Goal: Transaction & Acquisition: Purchase product/service

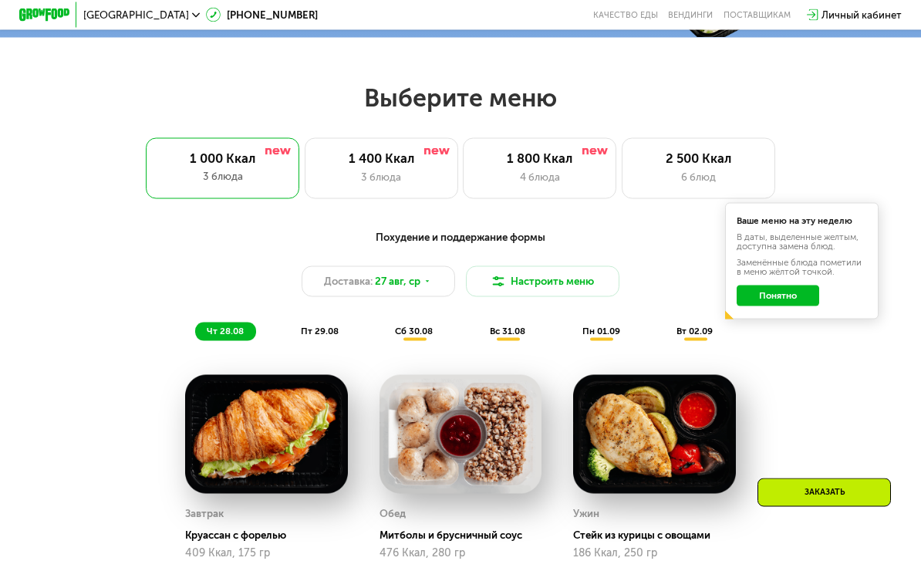
scroll to position [517, 0]
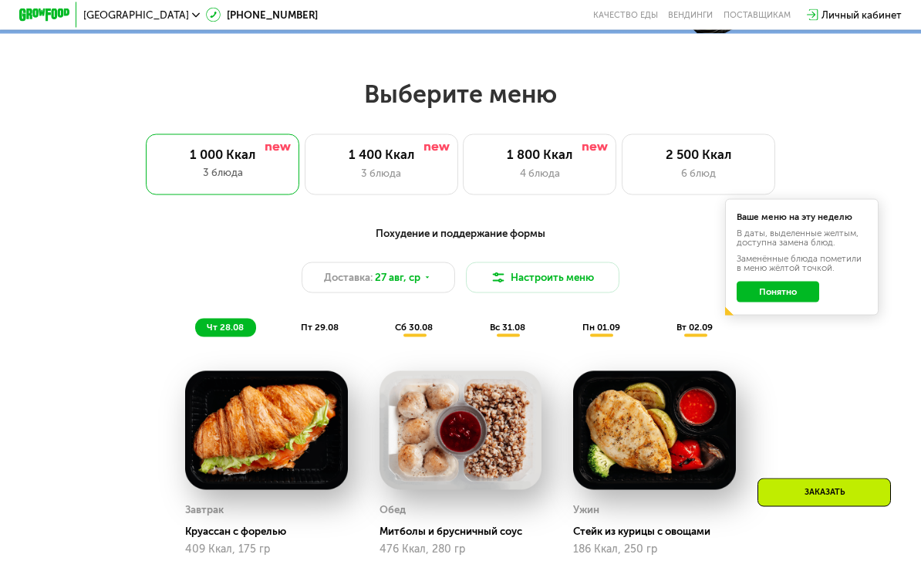
click at [784, 282] on button "Понятно" at bounding box center [777, 291] width 83 height 21
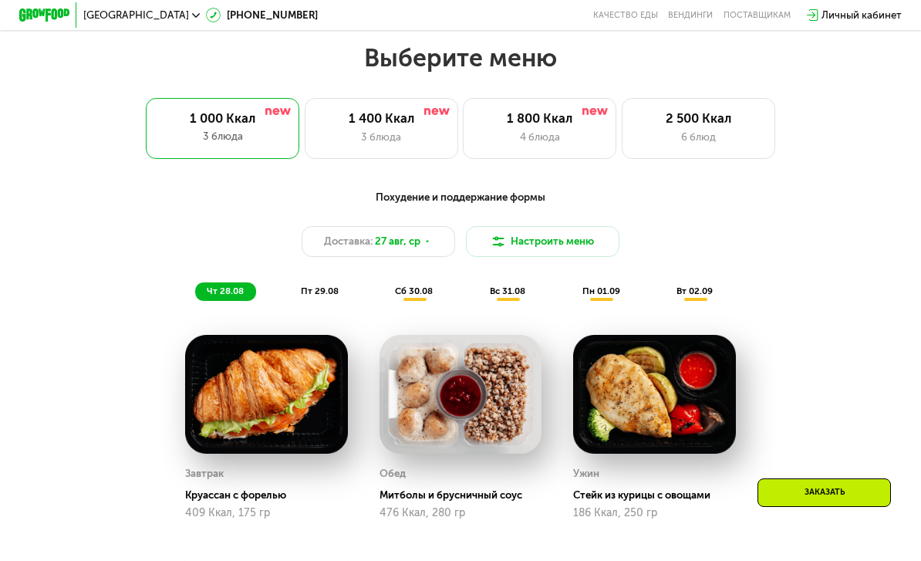
scroll to position [494, 0]
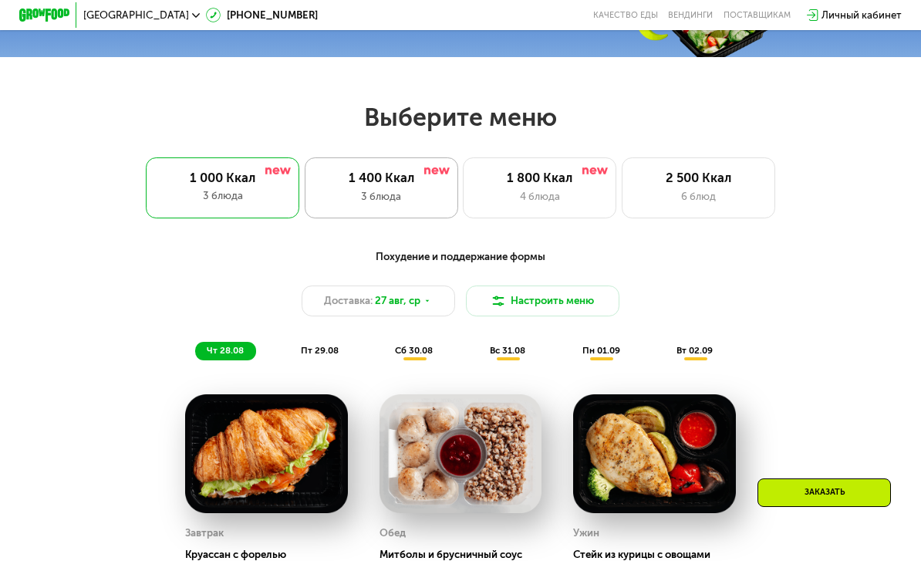
click at [393, 177] on div "1 400 Ккал" at bounding box center [381, 177] width 126 height 15
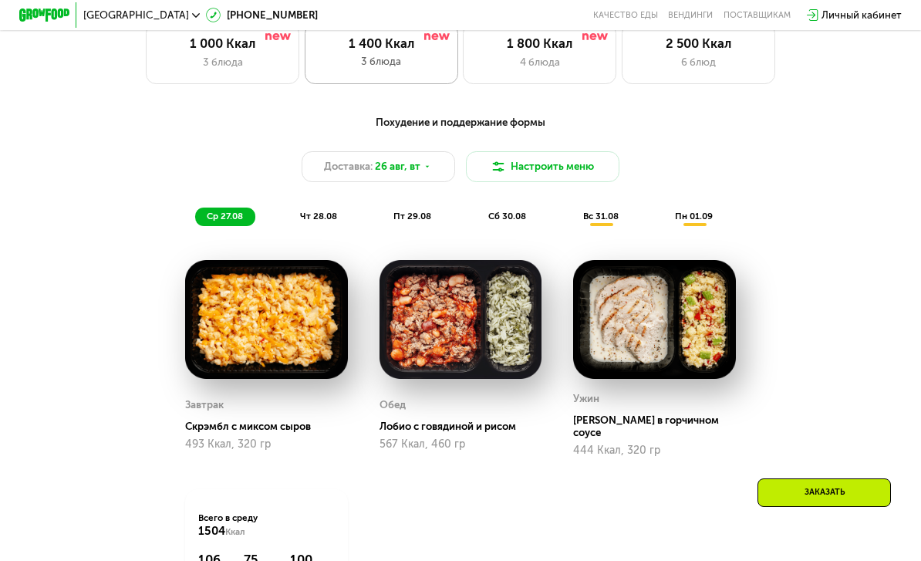
scroll to position [626, 0]
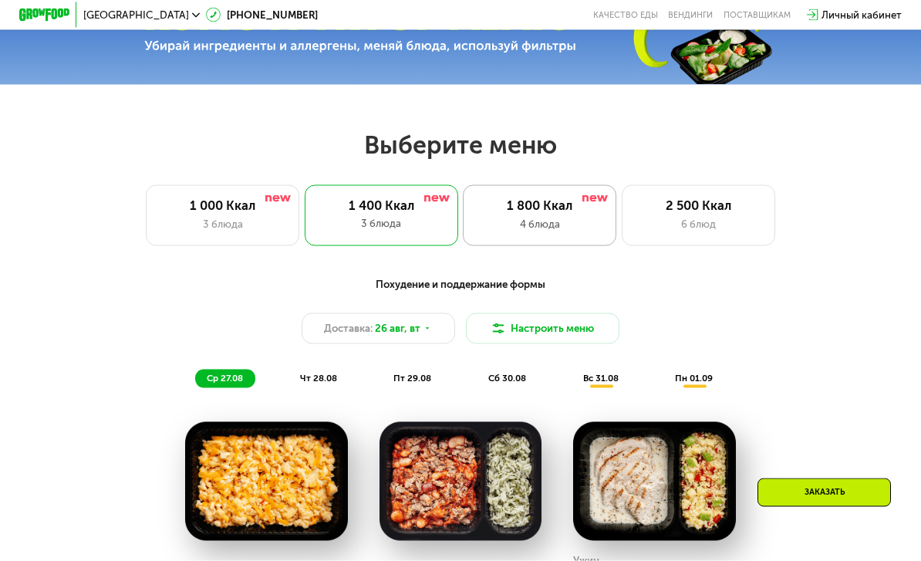
click at [559, 210] on div "1 800 Ккал" at bounding box center [540, 205] width 126 height 15
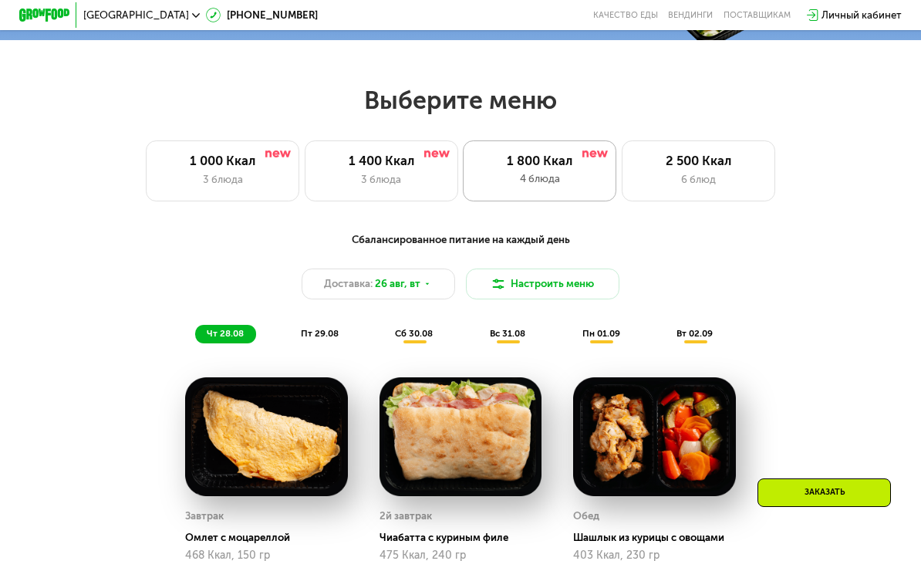
scroll to position [510, 0]
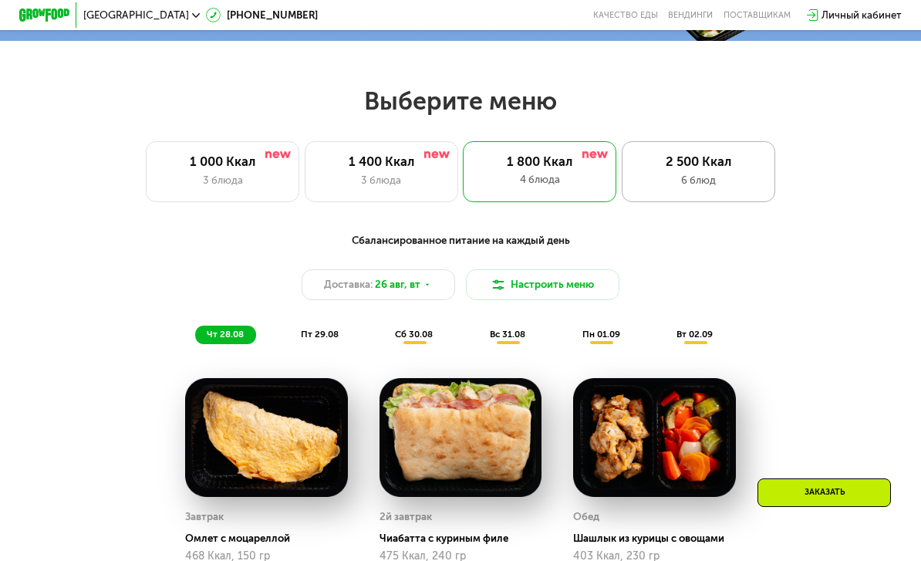
click at [709, 173] on div "6 блюд" at bounding box center [698, 180] width 126 height 15
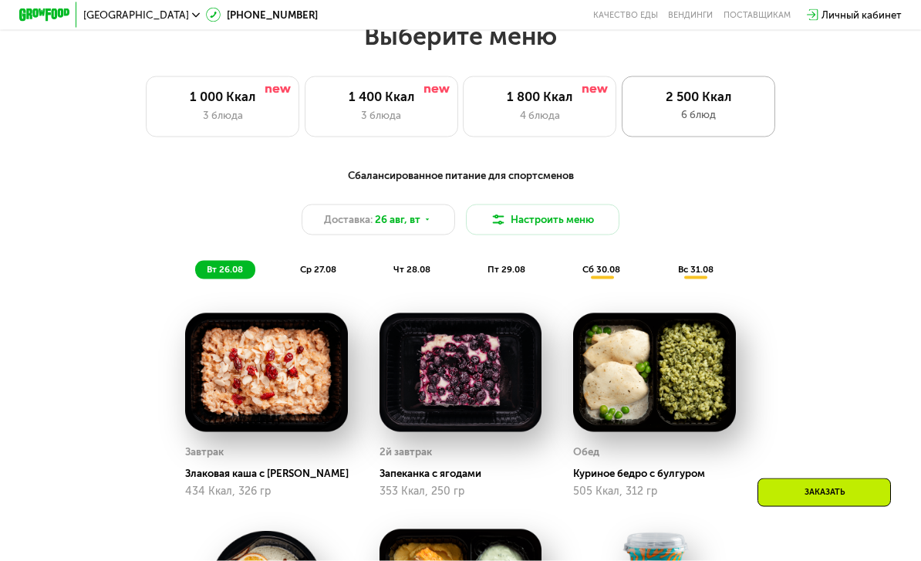
scroll to position [556, 0]
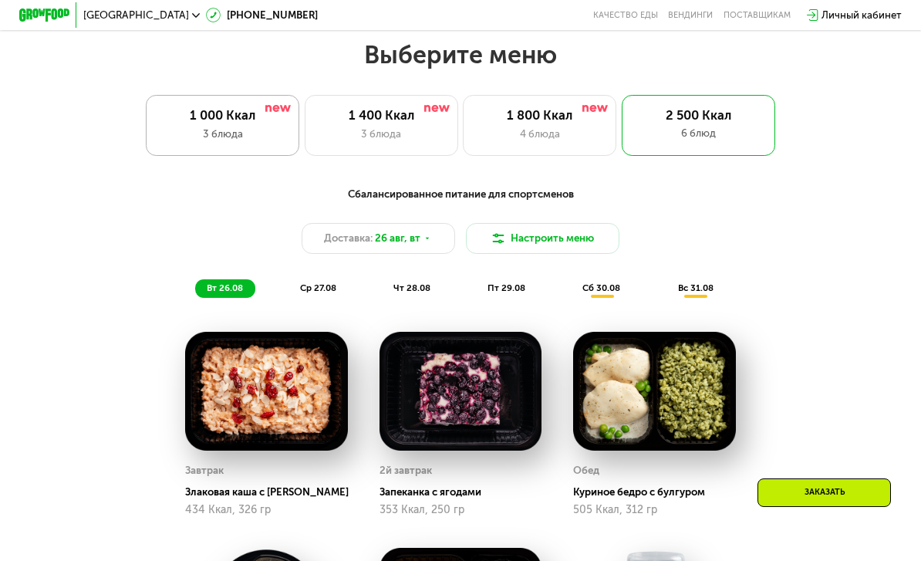
click at [211, 133] on div "3 блюда" at bounding box center [223, 133] width 126 height 15
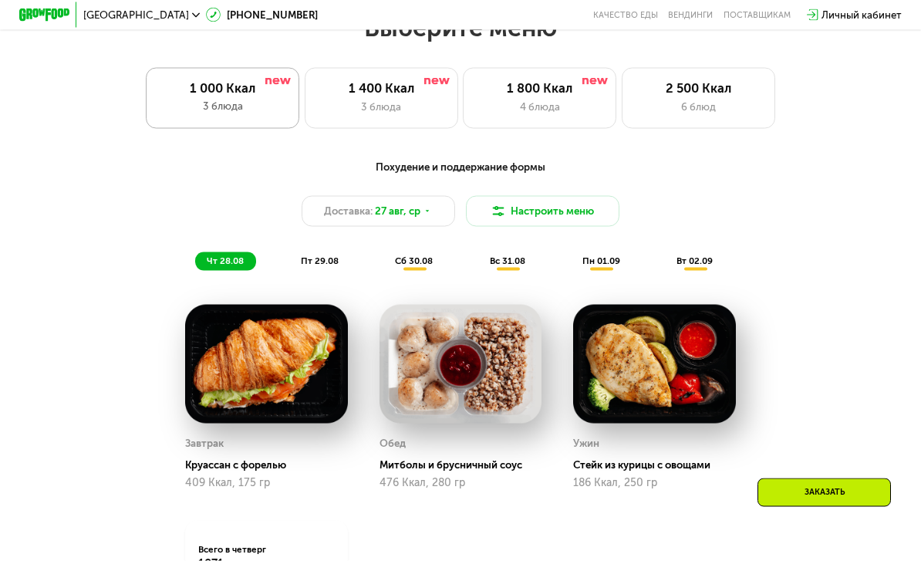
scroll to position [592, 0]
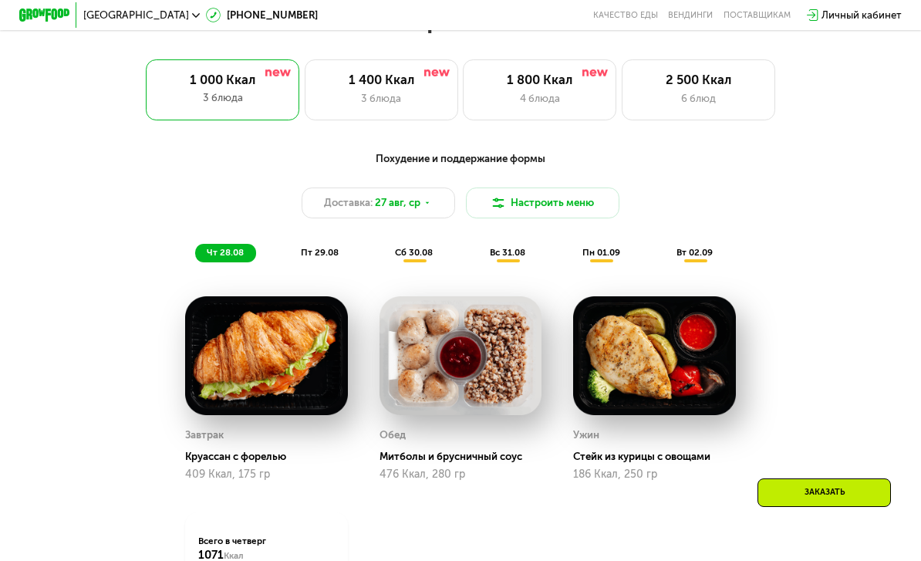
click at [383, 260] on div "пт 29.08" at bounding box center [414, 253] width 62 height 18
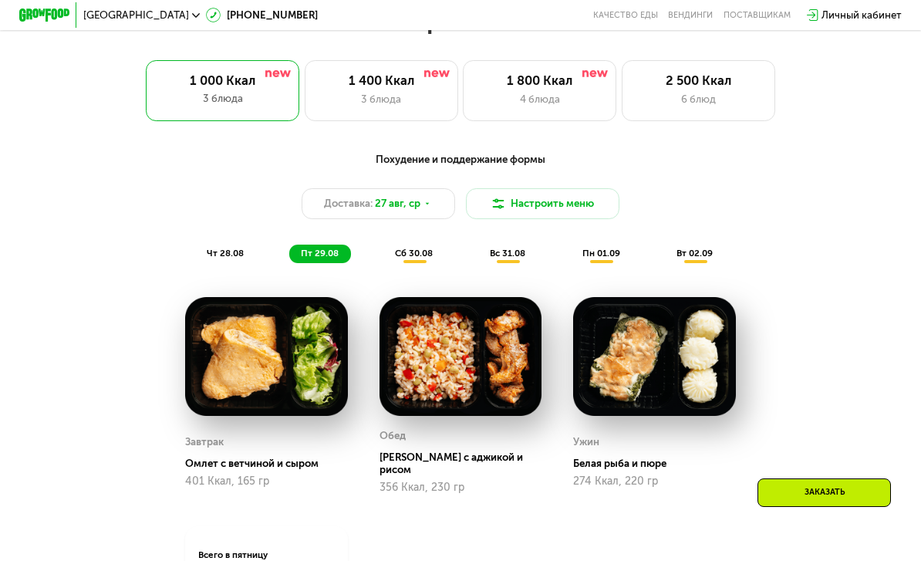
scroll to position [589, 0]
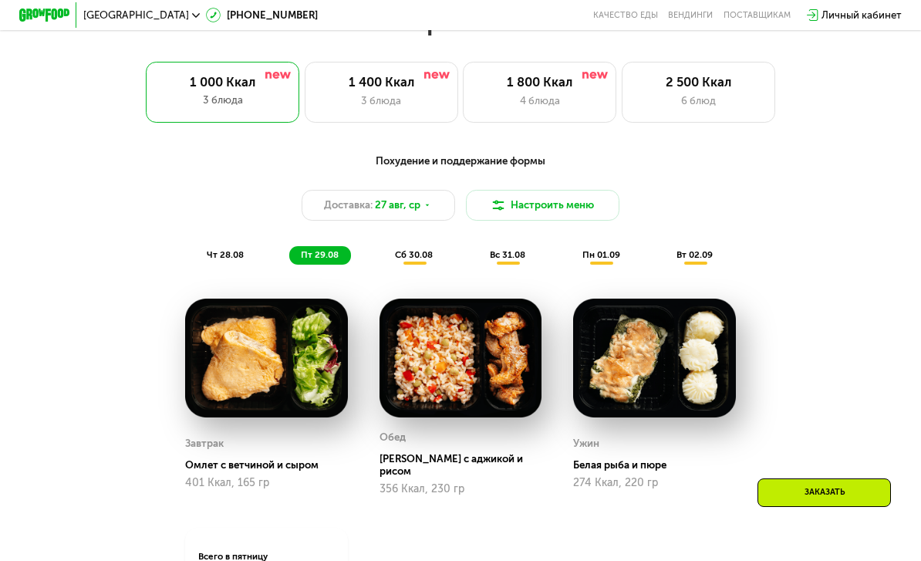
click at [428, 251] on span "сб 30.08" at bounding box center [414, 254] width 38 height 11
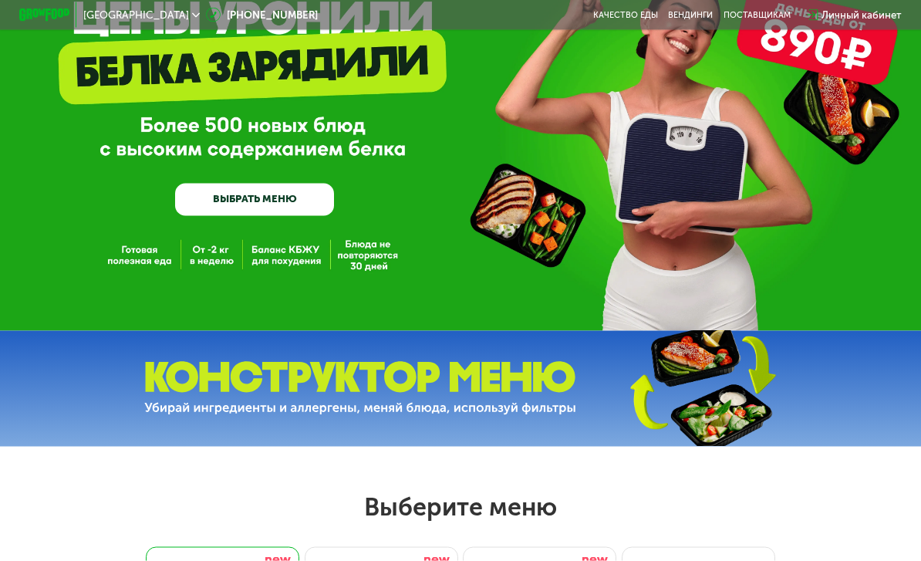
scroll to position [106, 0]
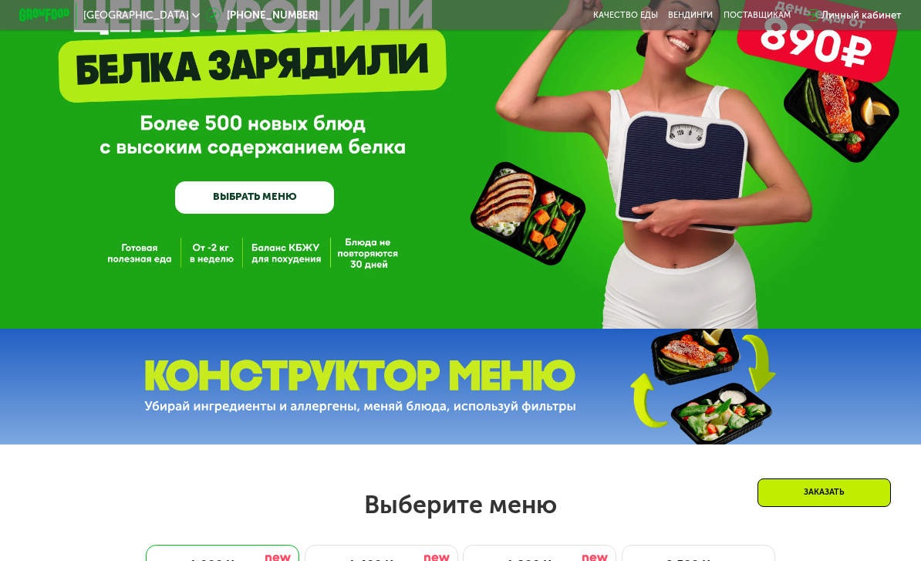
click at [545, 356] on div at bounding box center [460, 387] width 921 height 116
click at [590, 376] on img at bounding box center [701, 386] width 229 height 122
click at [748, 379] on img at bounding box center [701, 386] width 229 height 122
click at [788, 393] on img at bounding box center [701, 386] width 229 height 122
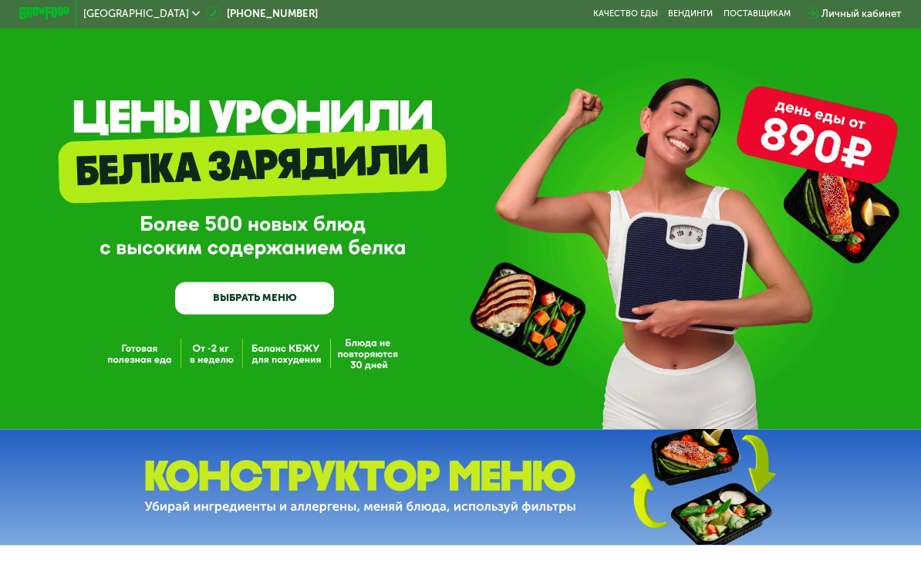
scroll to position [0, 0]
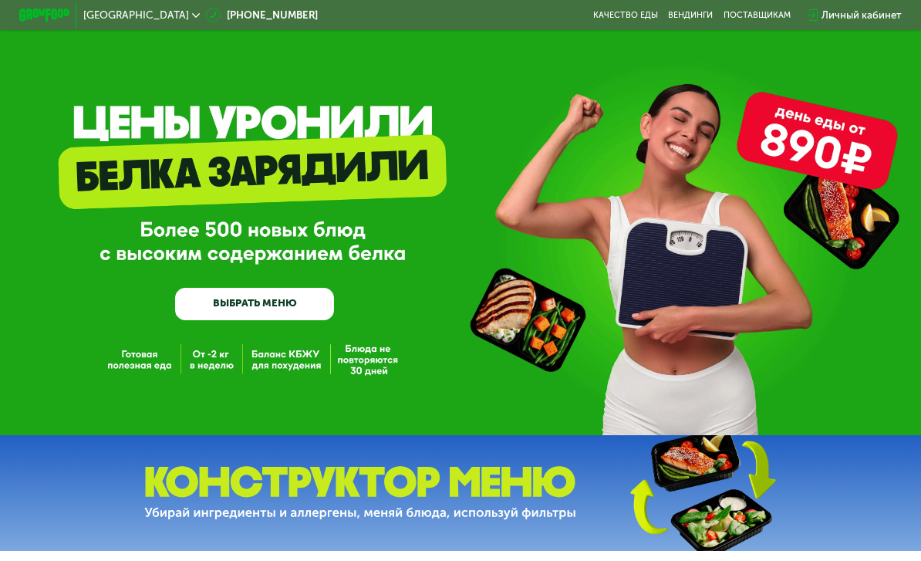
click at [233, 300] on link "ВЫБРАТЬ МЕНЮ" at bounding box center [254, 304] width 159 height 32
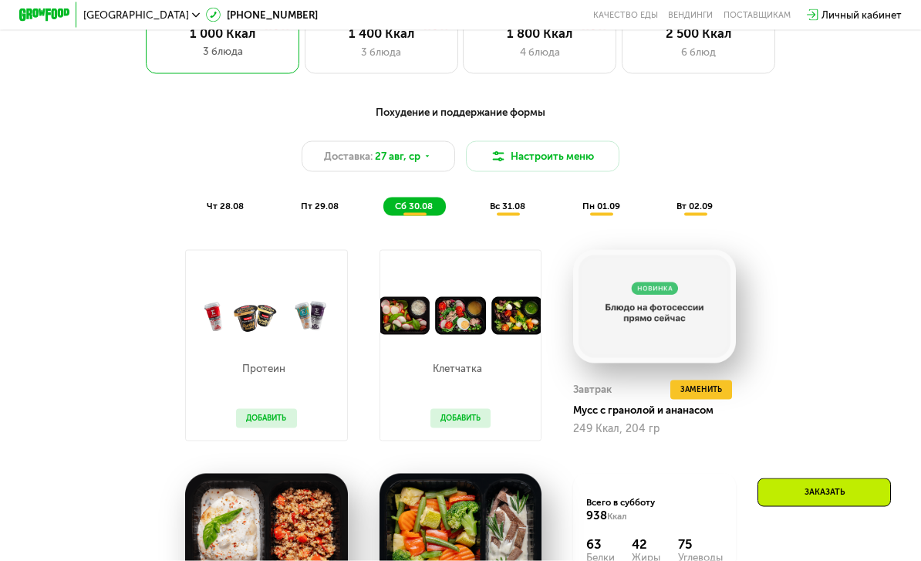
scroll to position [635, 0]
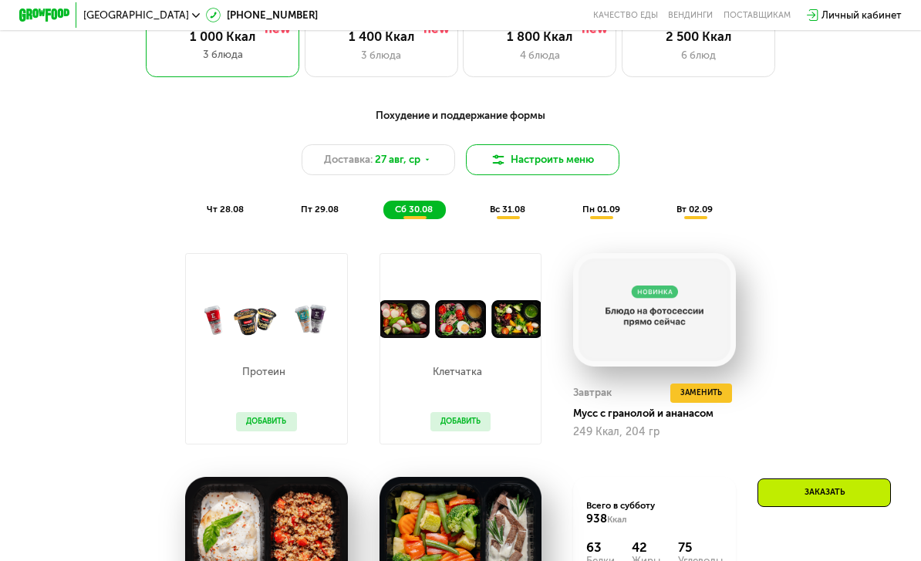
click at [497, 158] on img at bounding box center [497, 159] width 15 height 15
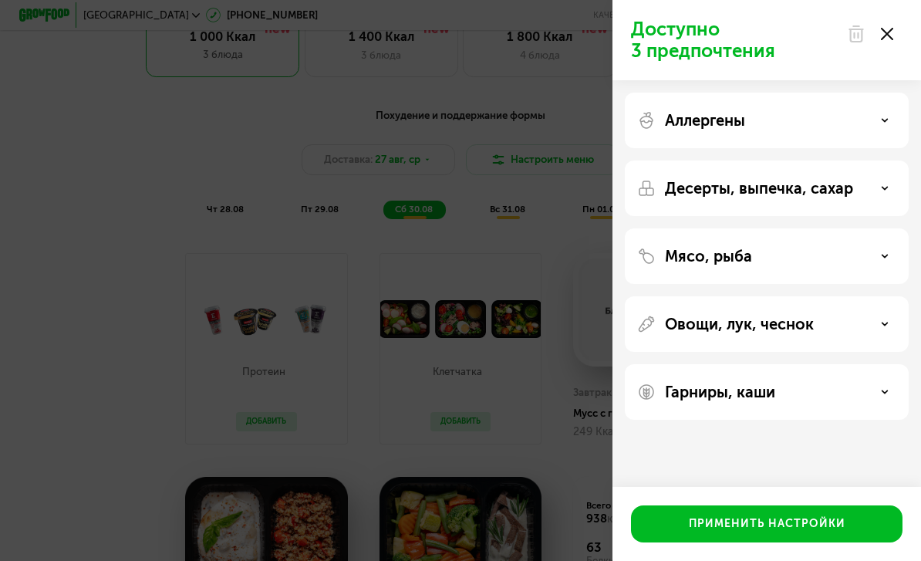
click at [888, 123] on div "Аллергены" at bounding box center [766, 120] width 259 height 19
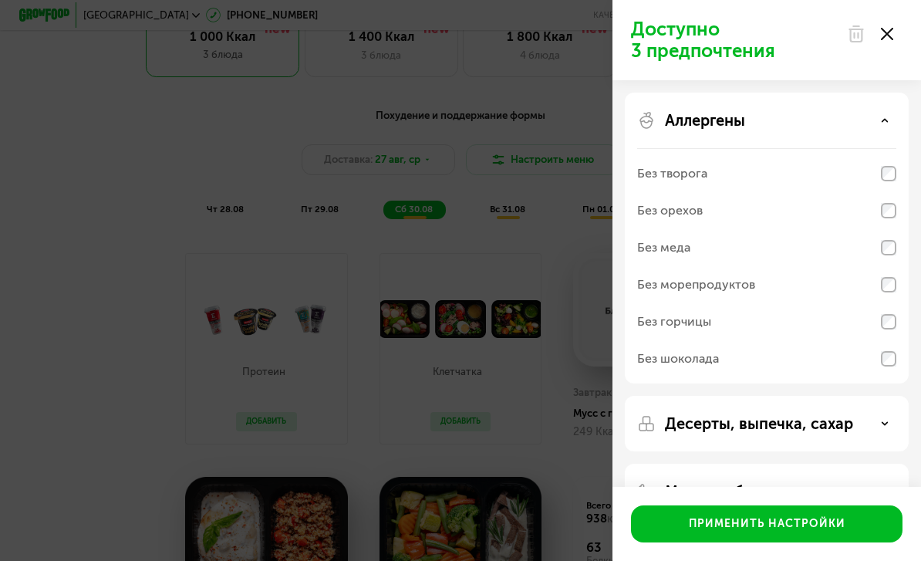
click at [885, 120] on use at bounding box center [884, 120] width 5 height 2
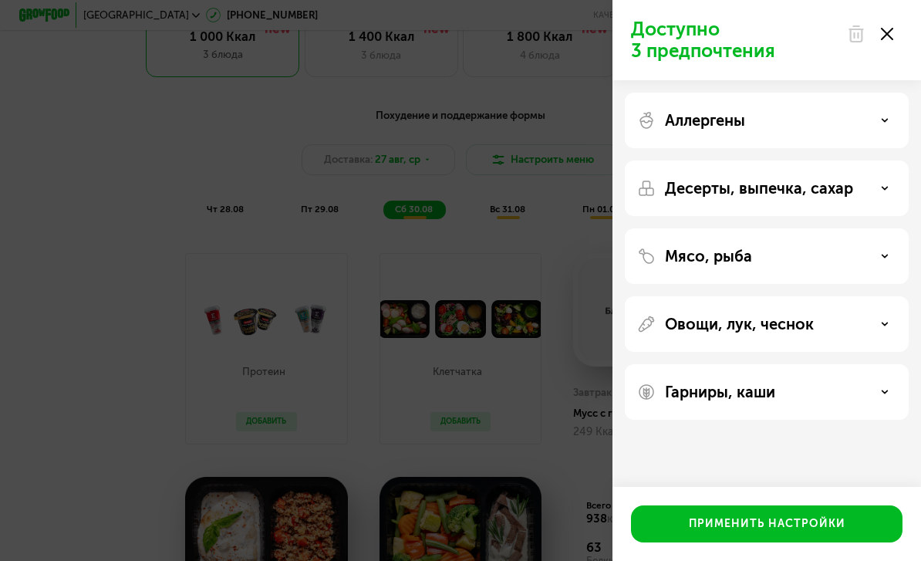
click at [885, 192] on div "Десерты, выпечка, сахар" at bounding box center [766, 188] width 259 height 19
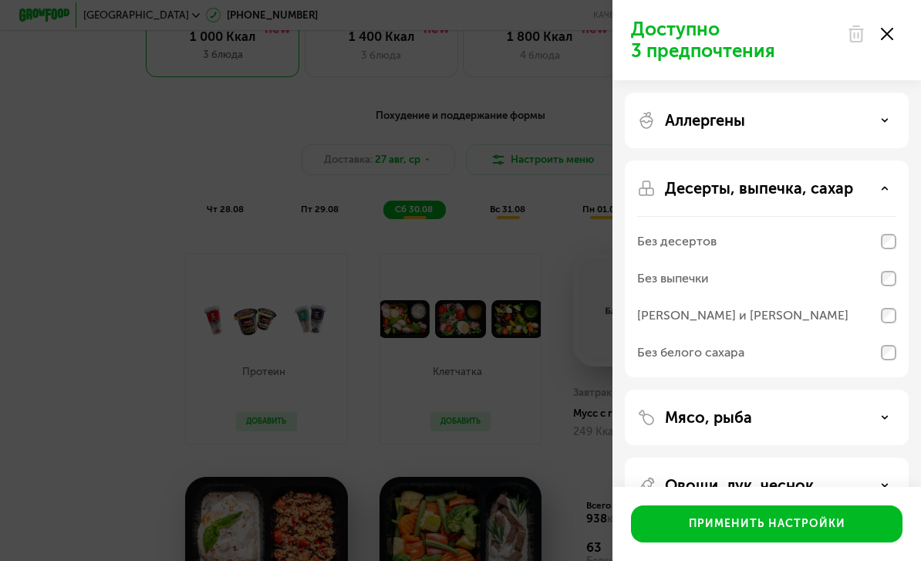
click at [886, 187] on icon at bounding box center [885, 188] width 8 height 8
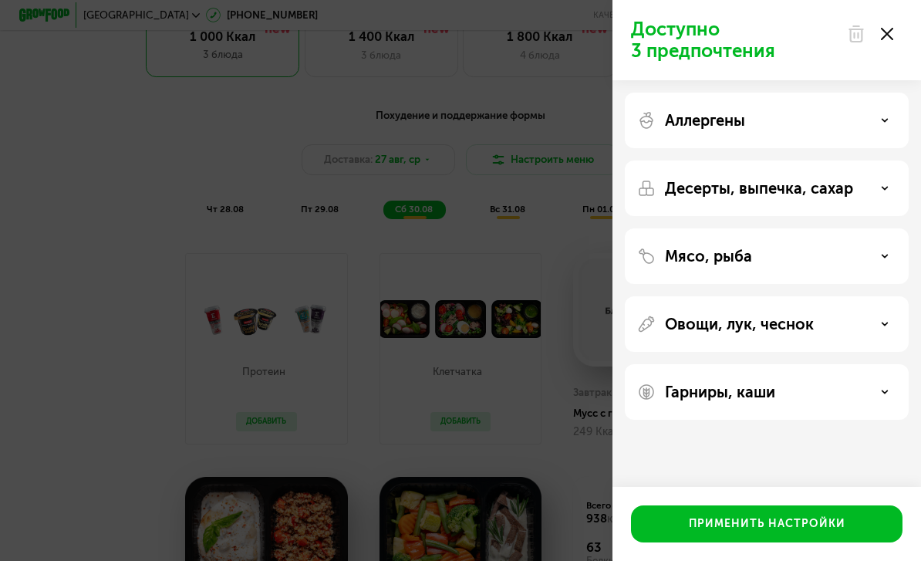
click at [885, 259] on icon at bounding box center [885, 256] width 8 height 8
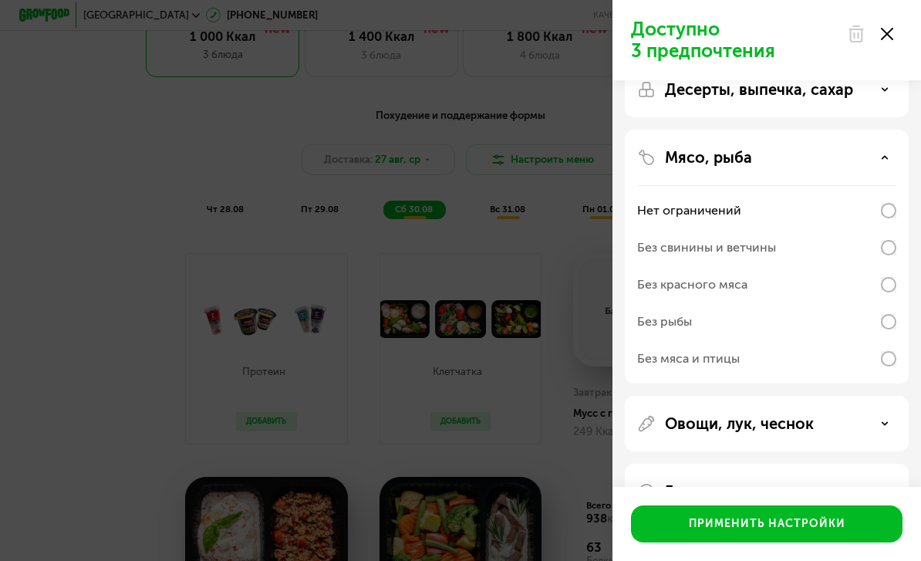
scroll to position [97, 0]
click at [894, 351] on div "Без мяса и птицы" at bounding box center [766, 360] width 259 height 37
click at [891, 165] on div "Мясо, рыба" at bounding box center [766, 159] width 259 height 19
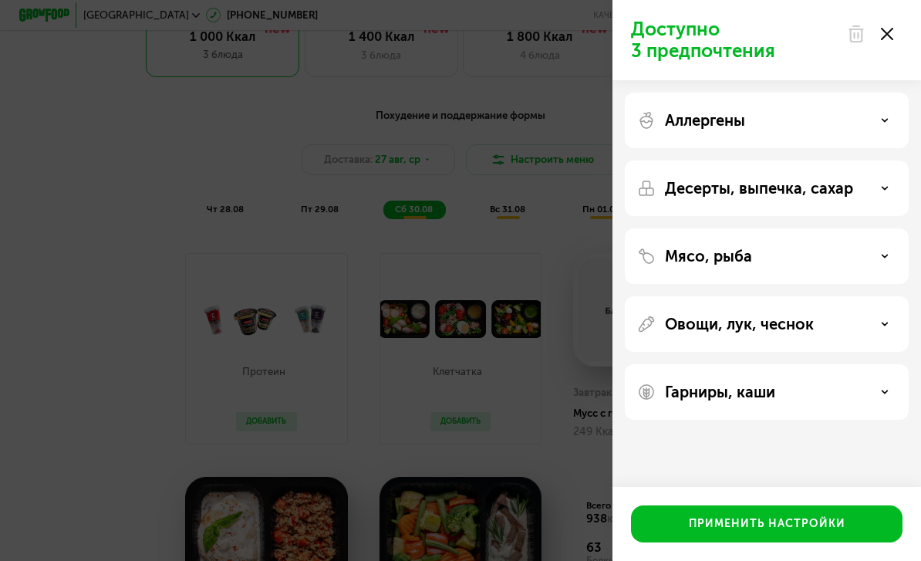
scroll to position [0, 0]
click at [892, 323] on div "Овощи, лук, чеснок" at bounding box center [766, 324] width 259 height 19
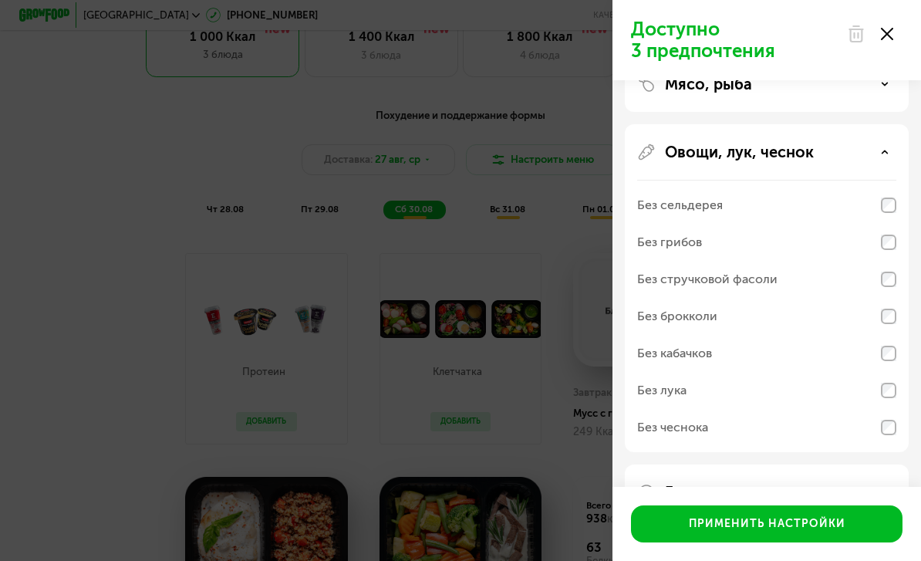
scroll to position [171, 0]
click at [887, 159] on div "Овощи, лук, чеснок" at bounding box center [766, 152] width 259 height 19
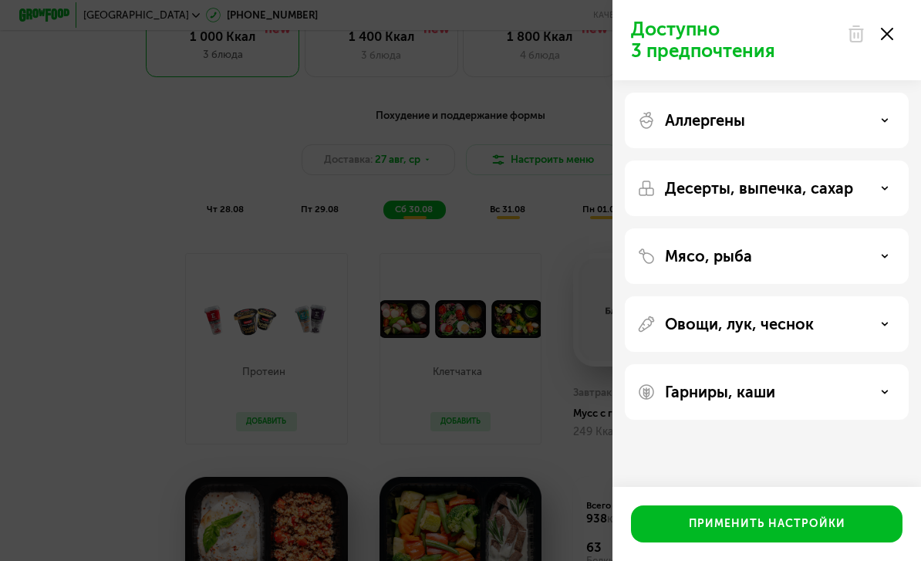
scroll to position [0, 0]
click at [888, 386] on div "Гарниры, каши" at bounding box center [766, 392] width 259 height 19
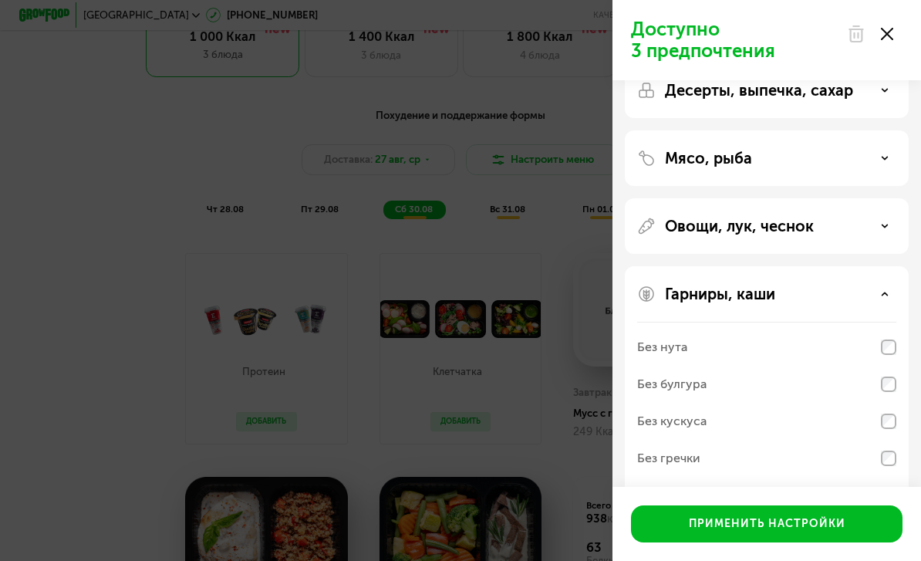
scroll to position [97, 0]
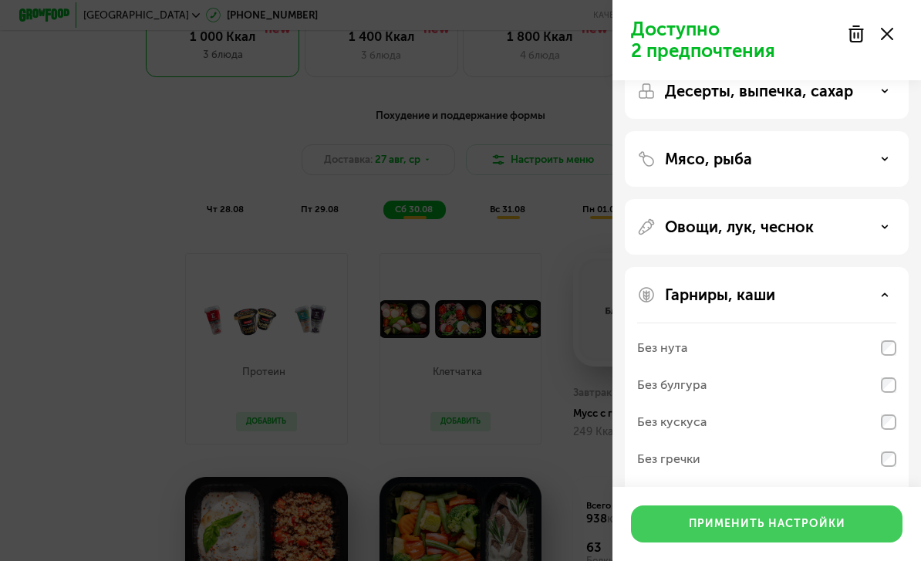
click at [823, 531] on div "Применить настройки" at bounding box center [767, 523] width 157 height 15
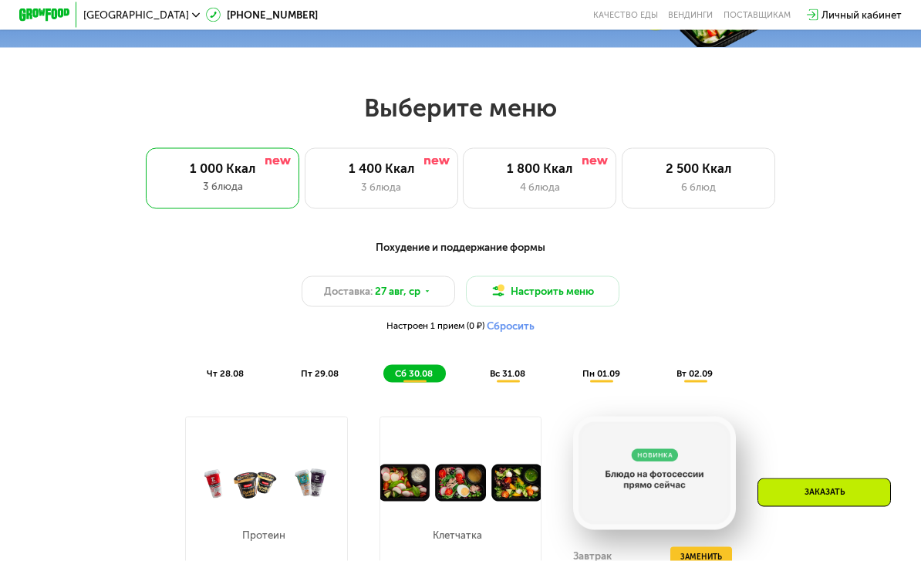
scroll to position [497, 0]
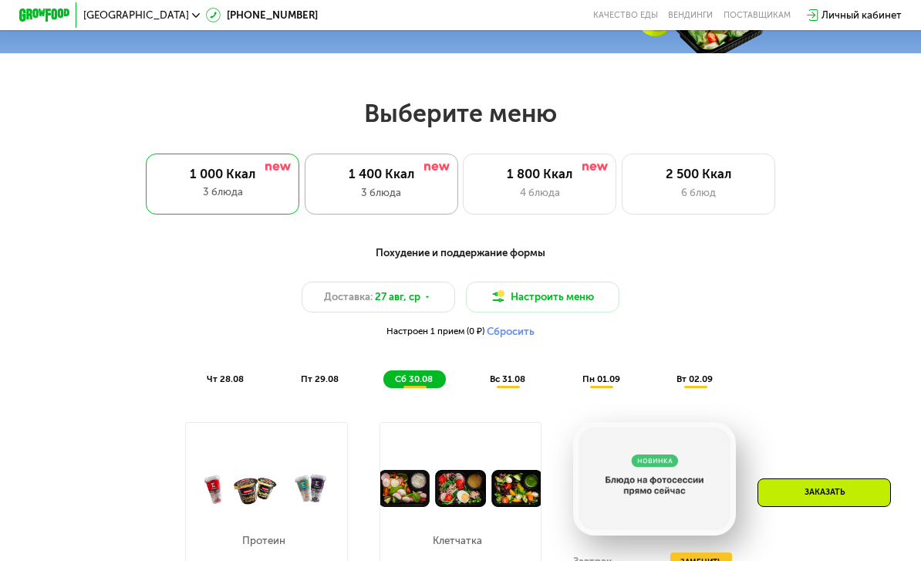
click at [463, 200] on div "1 400 Ккал 3 блюда" at bounding box center [539, 184] width 153 height 62
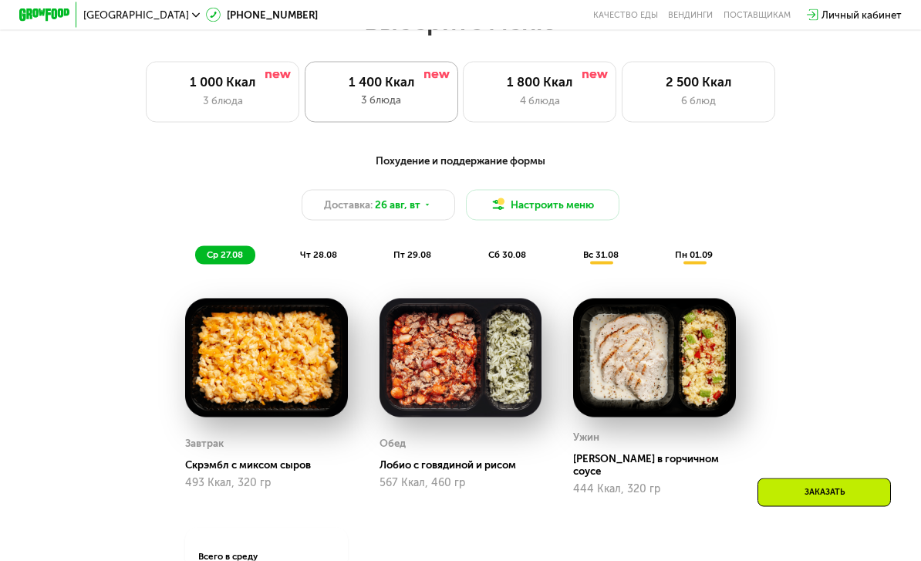
scroll to position [590, 0]
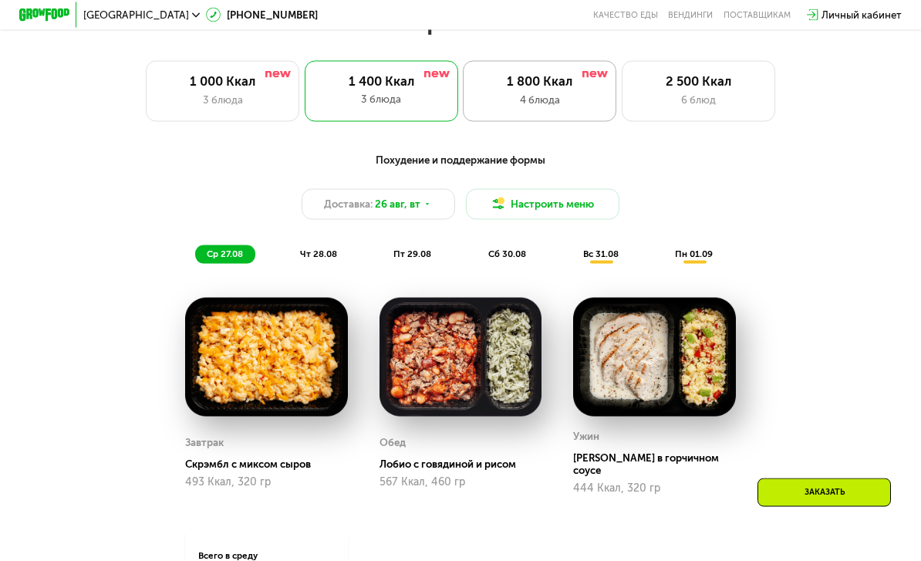
click at [544, 93] on div "4 блюда" at bounding box center [540, 100] width 126 height 15
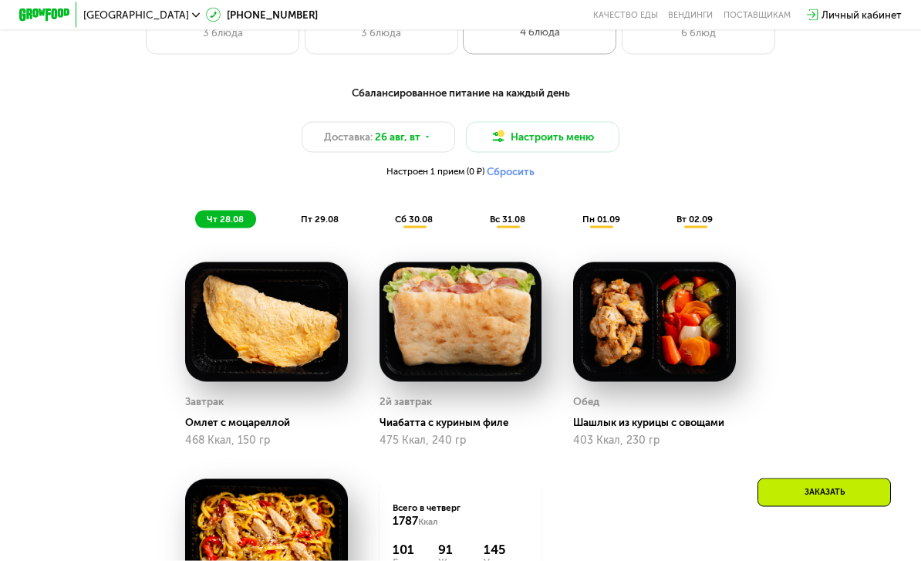
scroll to position [658, 0]
click at [318, 219] on span "пт 29.08" at bounding box center [320, 218] width 38 height 11
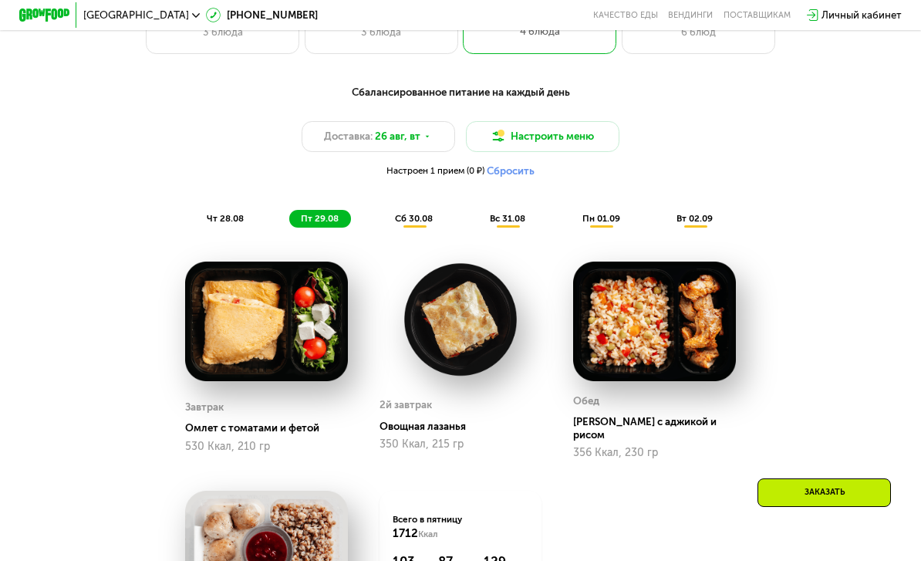
click at [478, 223] on div "сб 30.08" at bounding box center [508, 219] width 60 height 18
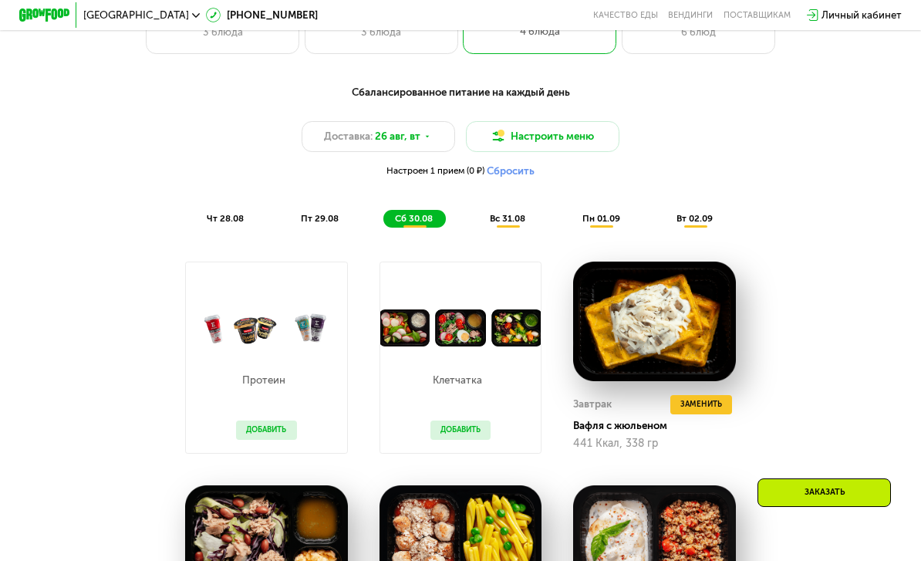
click at [571, 226] on div "вс 31.08" at bounding box center [602, 219] width 62 height 18
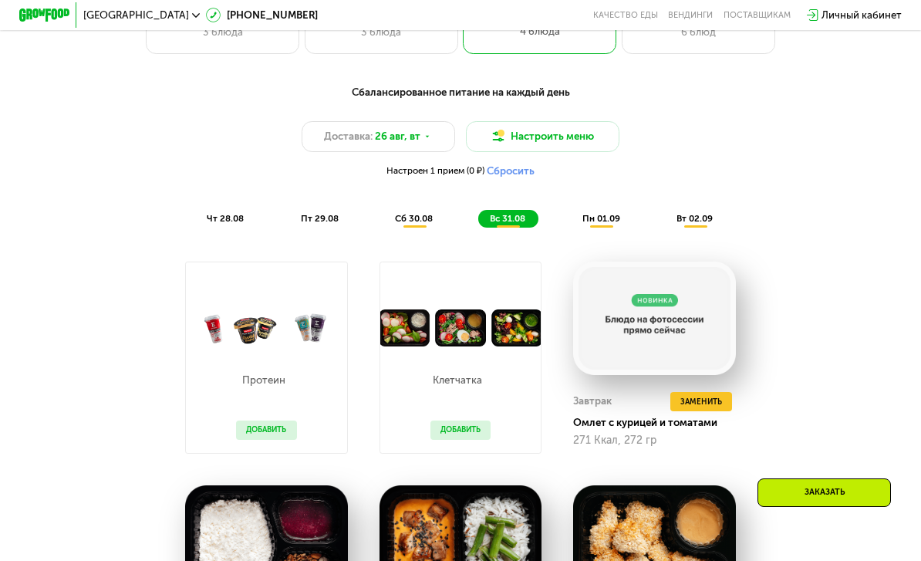
click at [606, 213] on span "пн 01.09" at bounding box center [601, 218] width 38 height 11
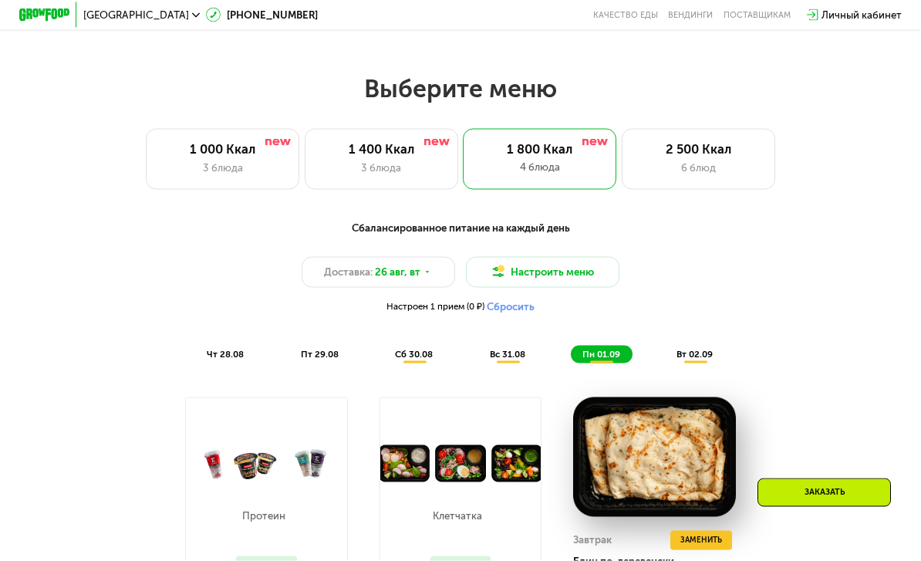
scroll to position [523, 0]
click at [703, 150] on div "2 500 Ккал" at bounding box center [698, 148] width 126 height 15
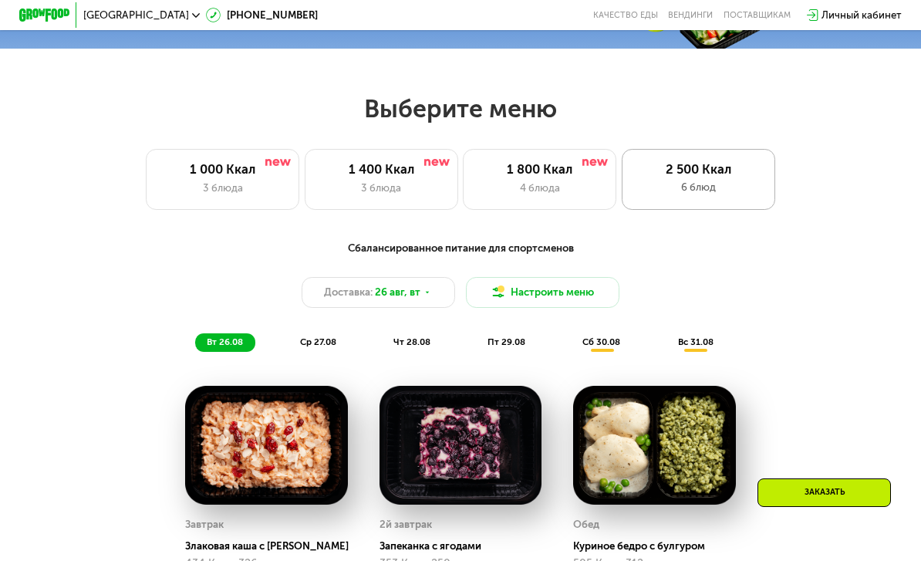
scroll to position [503, 0]
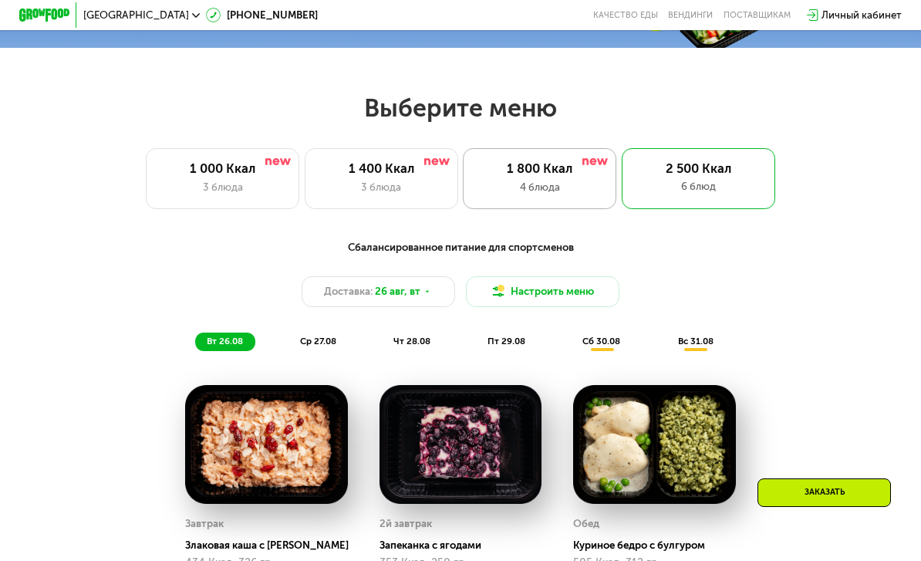
click at [556, 188] on div "4 блюда" at bounding box center [540, 187] width 126 height 15
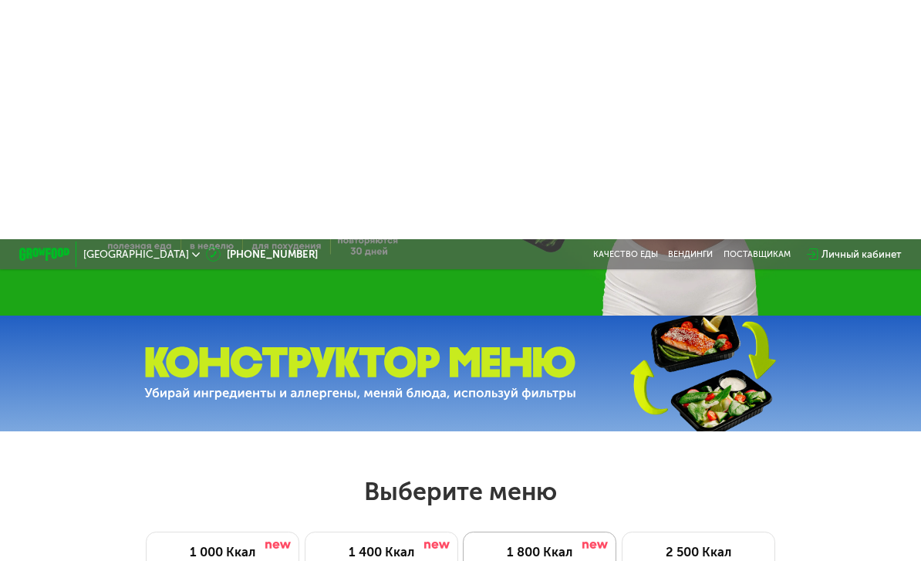
scroll to position [0, 0]
